Goal: Navigation & Orientation: Find specific page/section

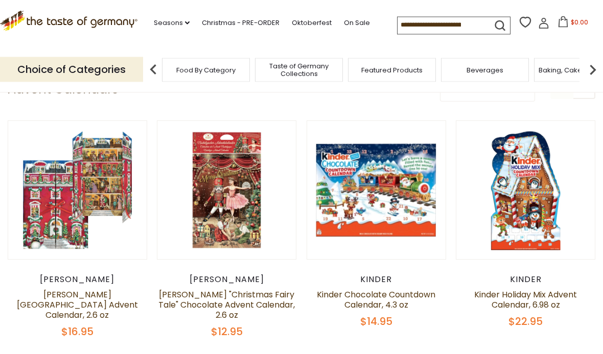
scroll to position [83, 0]
click at [544, 23] on button "Quick View" at bounding box center [525, 12] width 69 height 23
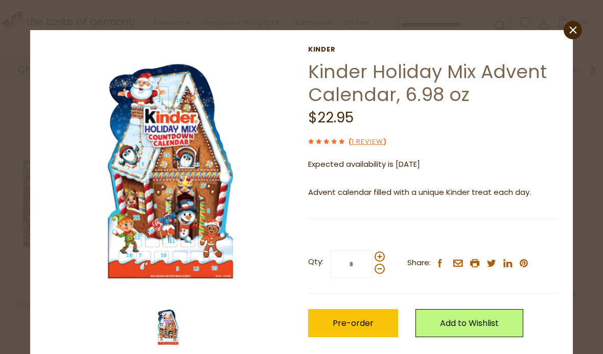
click at [572, 28] on icon "close" at bounding box center [573, 31] width 8 height 8
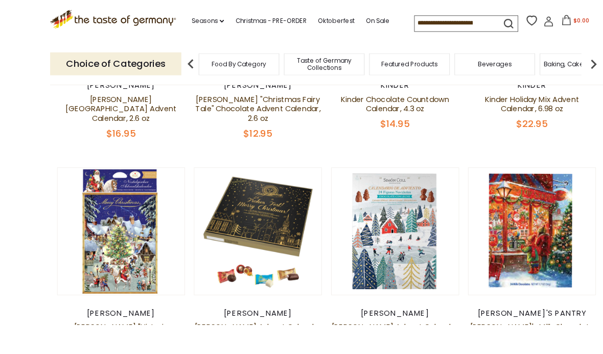
scroll to position [309, 0]
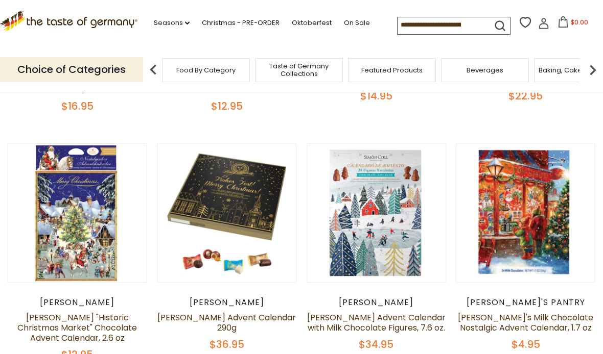
click at [388, 46] on button "Quick View" at bounding box center [376, 34] width 69 height 23
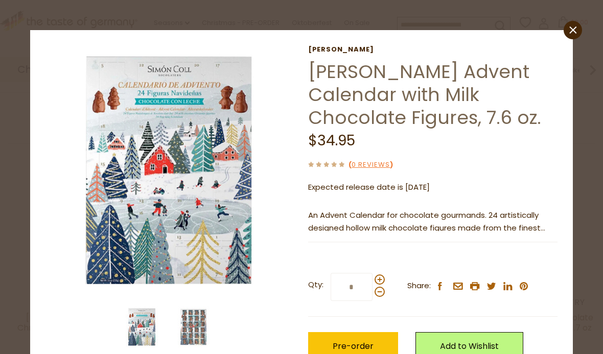
click at [572, 32] on icon "close" at bounding box center [573, 31] width 8 height 8
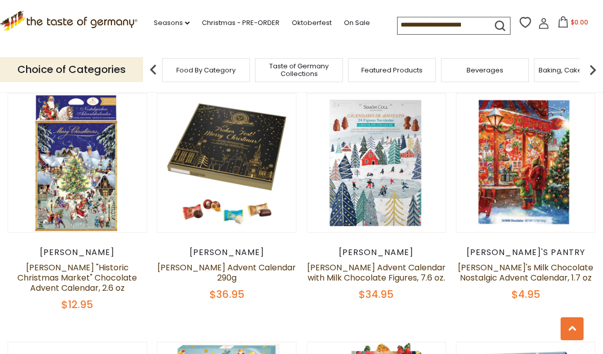
scroll to position [360, 0]
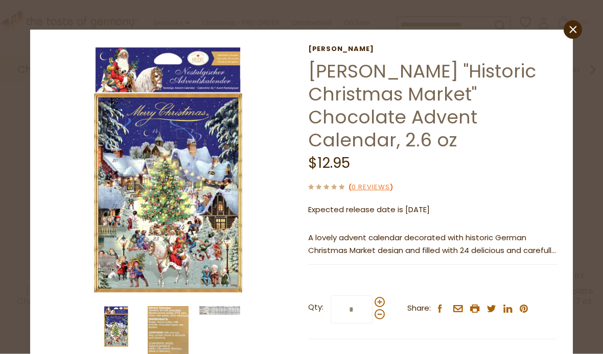
scroll to position [338, 0]
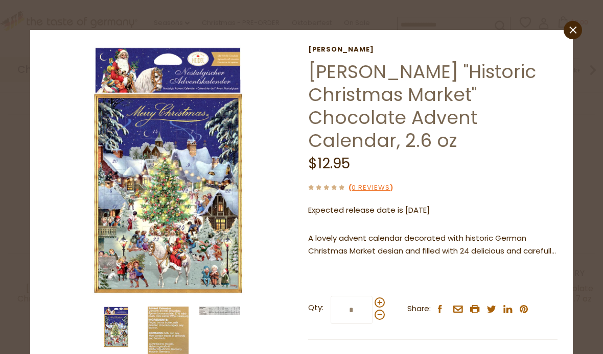
click at [183, 329] on img at bounding box center [168, 335] width 41 height 56
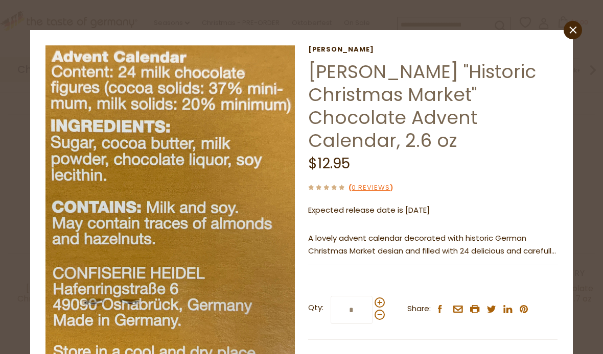
click at [13, 194] on div "close [GEOGRAPHIC_DATA] [PERSON_NAME] "Historic Christmas Market" Chocolate Adv…" at bounding box center [301, 177] width 603 height 354
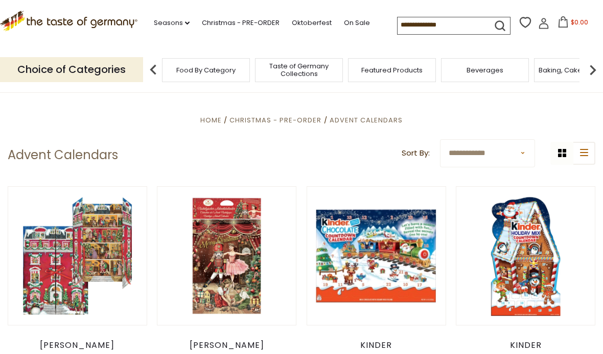
scroll to position [0, 0]
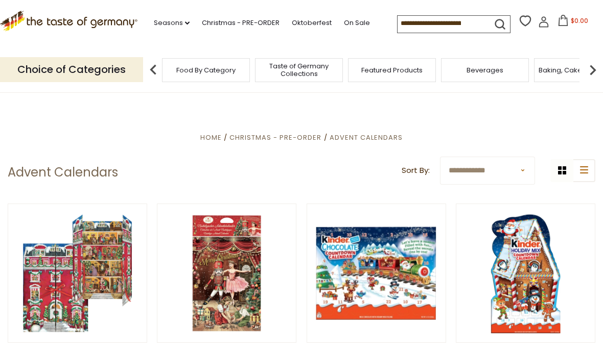
click at [348, 68] on div "Featured Products" at bounding box center [392, 70] width 88 height 24
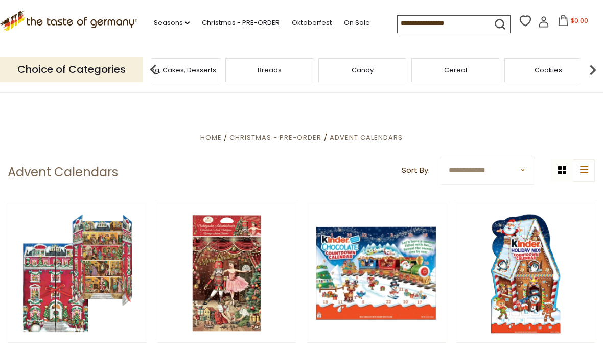
click at [225, 70] on div "Breads" at bounding box center [269, 70] width 88 height 24
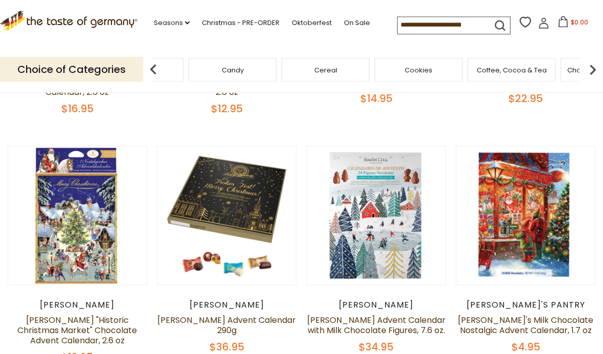
scroll to position [306, 0]
click at [268, 68] on div "Pasta and Potato" at bounding box center [221, 70] width 93 height 24
click at [175, 25] on link "Seasons dropdown_arrow" at bounding box center [172, 22] width 36 height 11
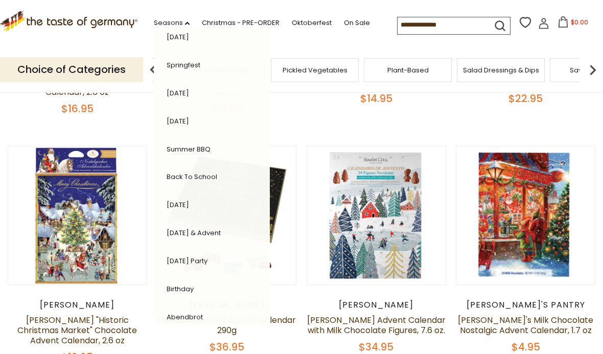
scroll to position [180, 0]
click at [209, 23] on link "Christmas - PRE-ORDER" at bounding box center [241, 22] width 78 height 11
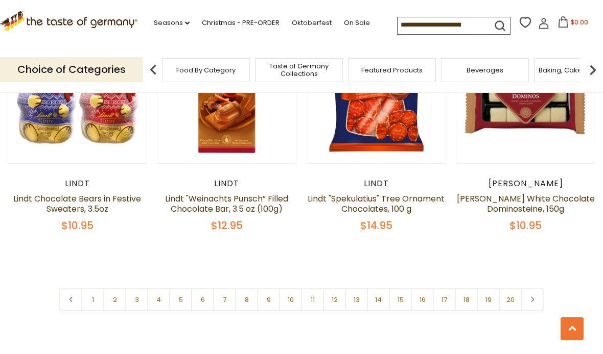
scroll to position [2335, 0]
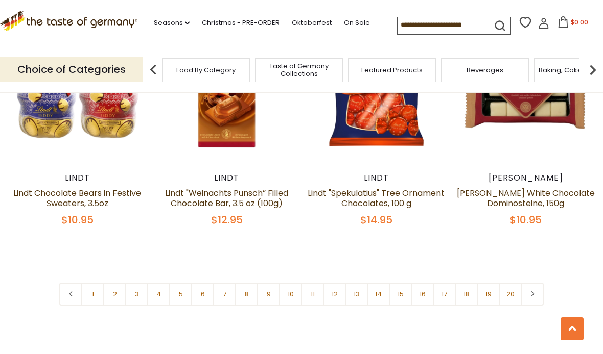
click at [181, 283] on link "5" at bounding box center [180, 294] width 23 height 23
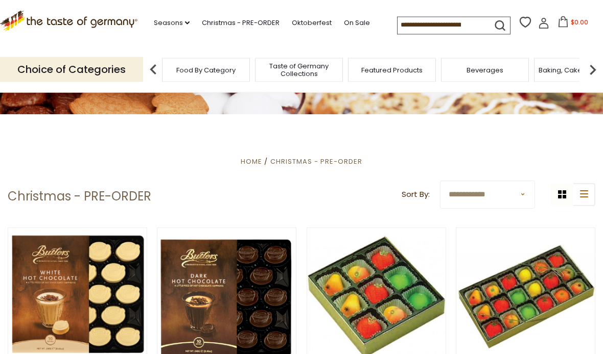
scroll to position [0, 0]
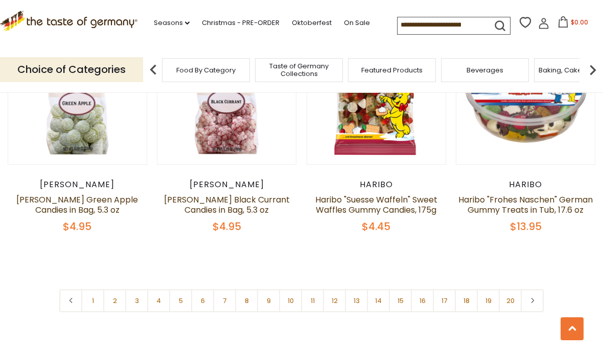
scroll to position [2433, 0]
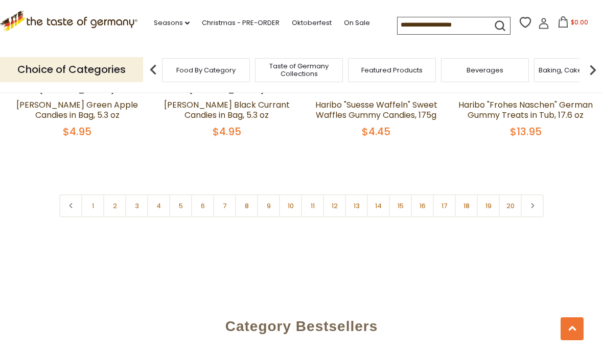
click at [408, 195] on link "15" at bounding box center [400, 206] width 23 height 23
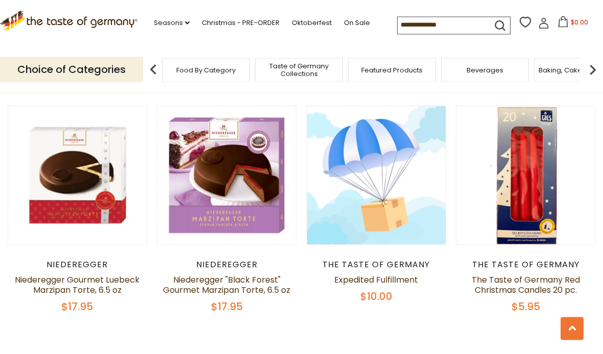
scroll to position [2228, 0]
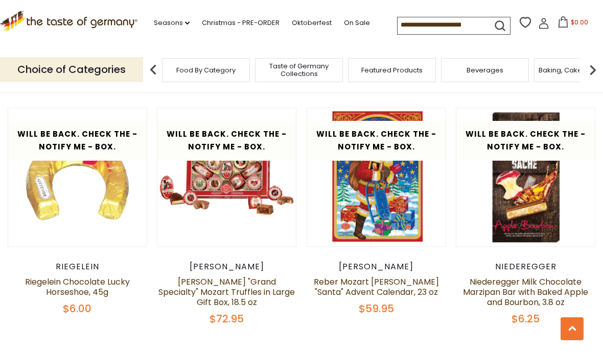
scroll to position [1984, 0]
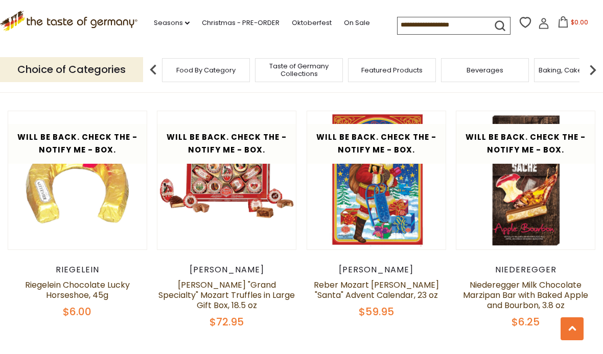
click at [306, 27] on link "Oktoberfest" at bounding box center [312, 22] width 40 height 11
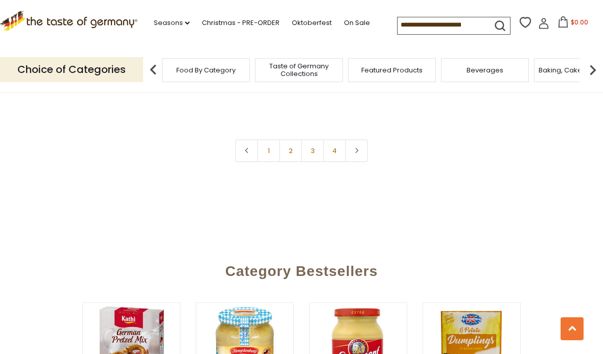
scroll to position [2529, 0]
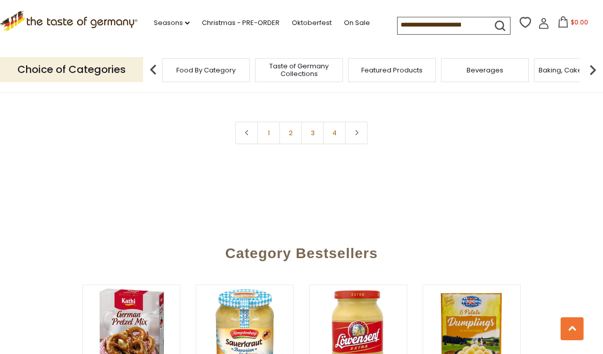
click at [317, 129] on link "3" at bounding box center [312, 133] width 23 height 23
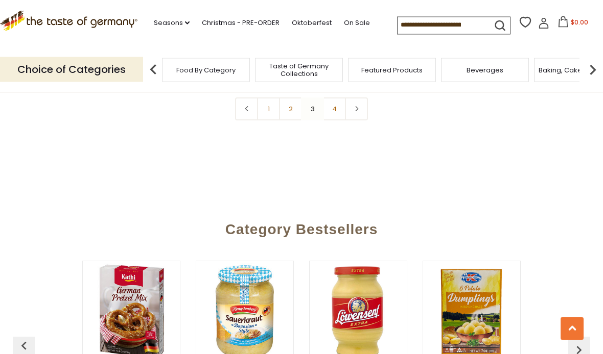
scroll to position [2469, 0]
